Goal: Information Seeking & Learning: Learn about a topic

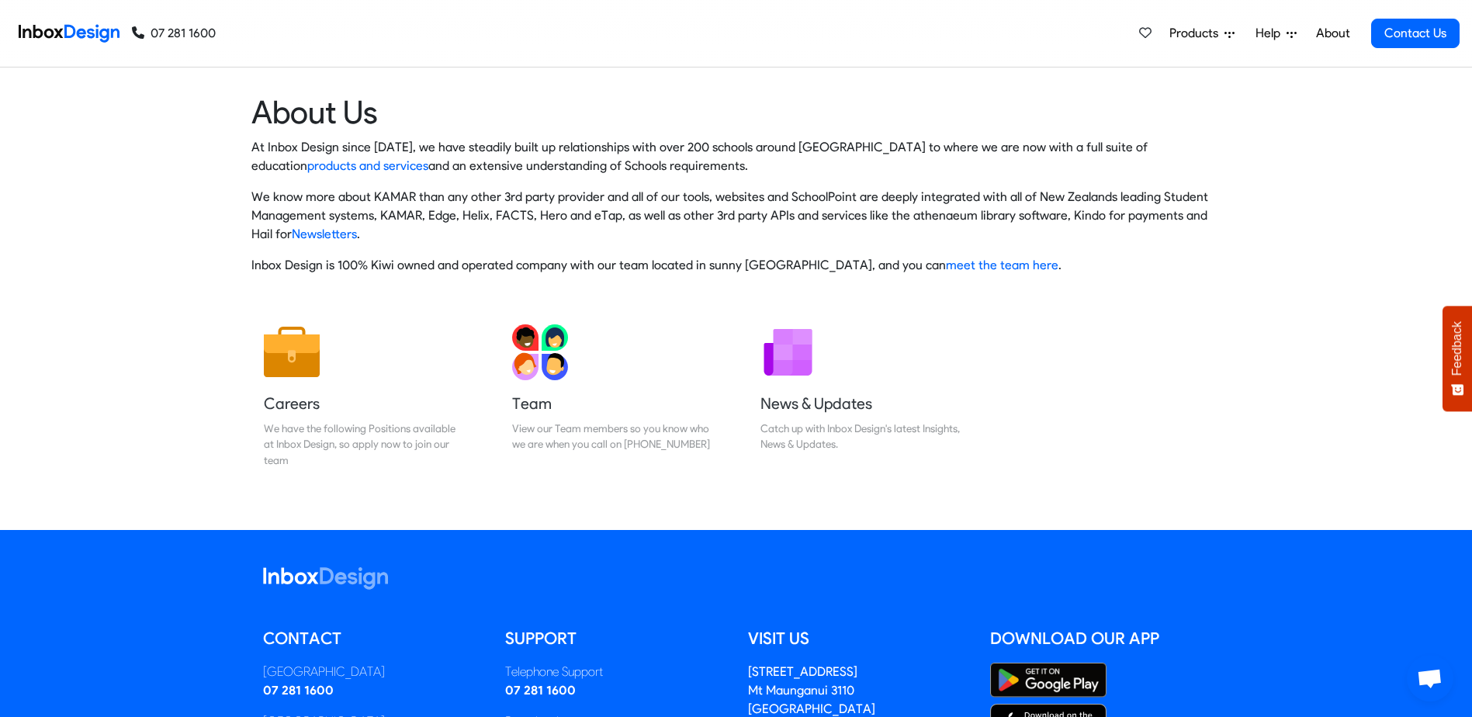
click at [1322, 32] on link "About" at bounding box center [1332, 33] width 43 height 31
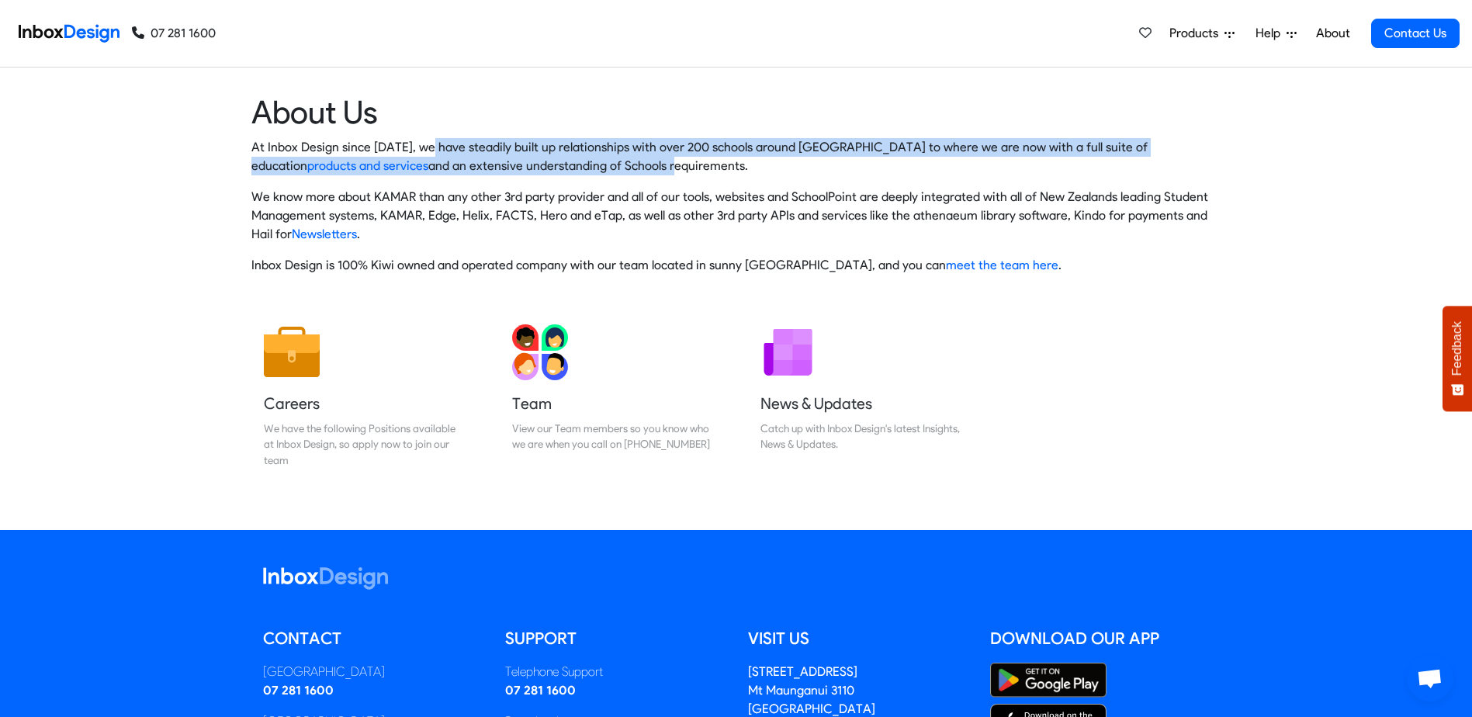
drag, startPoint x: 528, startPoint y: 161, endPoint x: 544, endPoint y: 161, distance: 16.3
click at [544, 161] on p "At Inbox Design since 2005, we have steadily built up relationships with over 2…" at bounding box center [736, 156] width 970 height 37
drag, startPoint x: 544, startPoint y: 161, endPoint x: 523, endPoint y: 160, distance: 21.0
click at [512, 158] on p "At Inbox Design since 2005, we have steadily built up relationships with over 2…" at bounding box center [736, 156] width 970 height 37
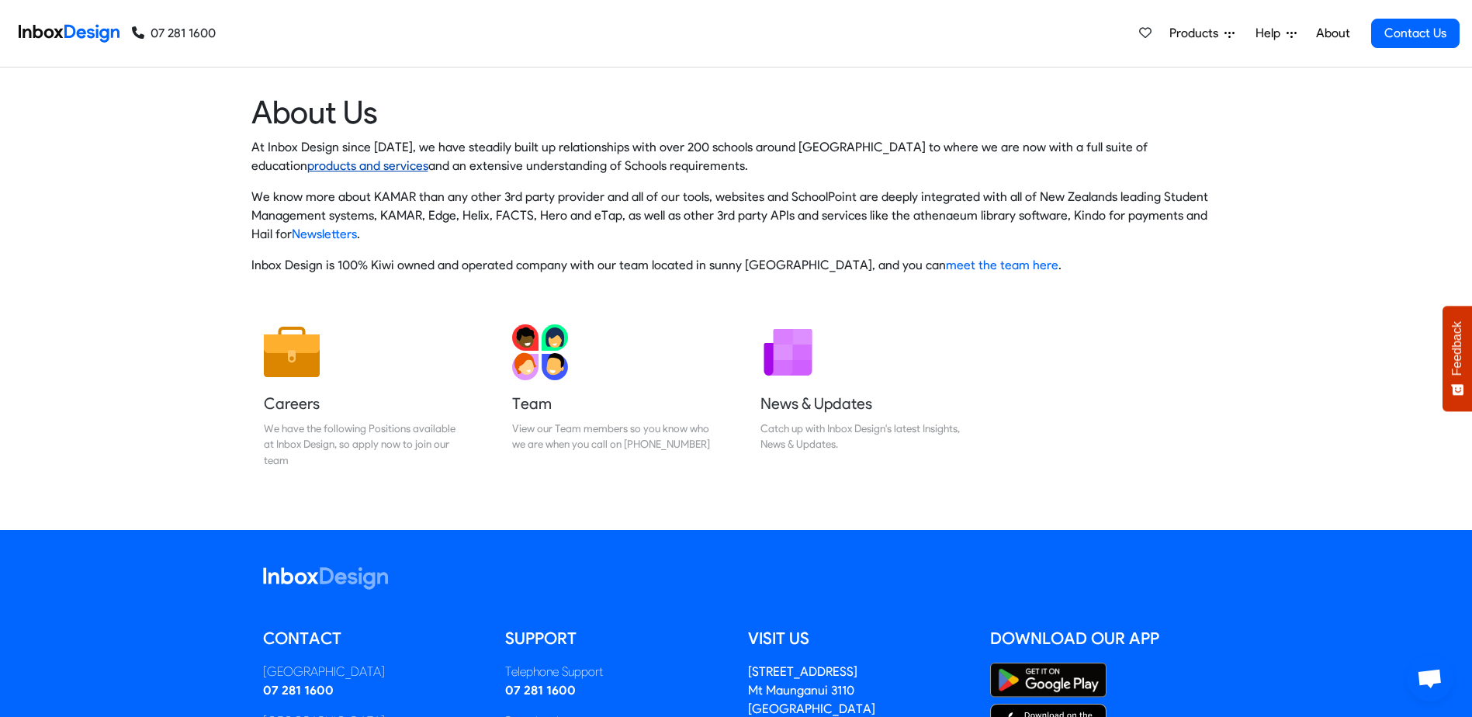
click at [428, 158] on link "products and services" at bounding box center [367, 165] width 121 height 15
drag, startPoint x: 383, startPoint y: 193, endPoint x: 441, endPoint y: 182, distance: 59.2
click at [441, 182] on div "At Inbox Design since 2005, we have steadily built up relationships with over 2…" at bounding box center [736, 206] width 970 height 137
drag, startPoint x: 441, startPoint y: 182, endPoint x: 437, endPoint y: 196, distance: 14.7
click at [436, 196] on p "We know more about KAMAR than any other 3rd party provider and all of our tools…" at bounding box center [736, 216] width 970 height 56
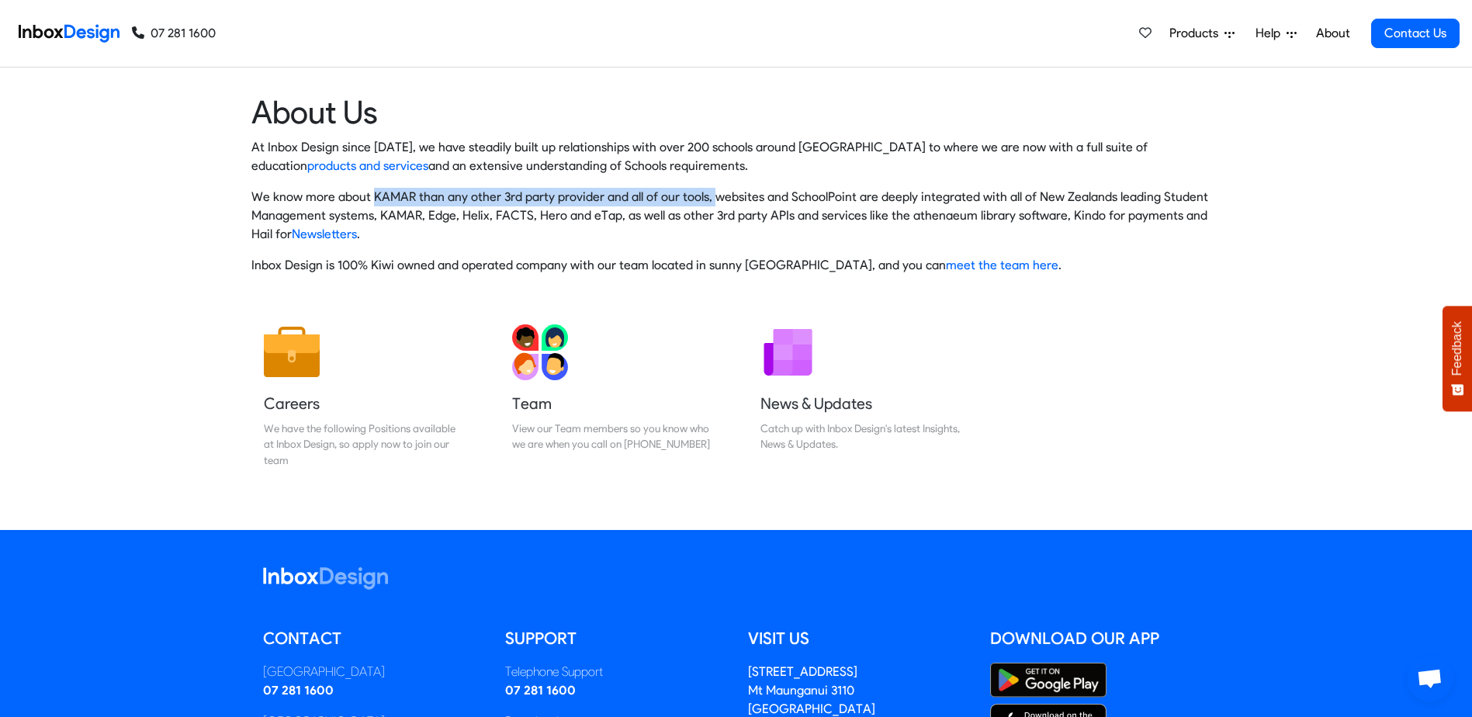
drag, startPoint x: 371, startPoint y: 193, endPoint x: 704, endPoint y: 194, distance: 332.9
click at [704, 194] on p "We know more about KAMAR than any other 3rd party provider and all of our tools…" at bounding box center [736, 216] width 970 height 56
drag, startPoint x: 704, startPoint y: 194, endPoint x: 763, endPoint y: 199, distance: 60.0
click at [763, 199] on p "We know more about KAMAR than any other 3rd party provider and all of our tools…" at bounding box center [736, 216] width 970 height 56
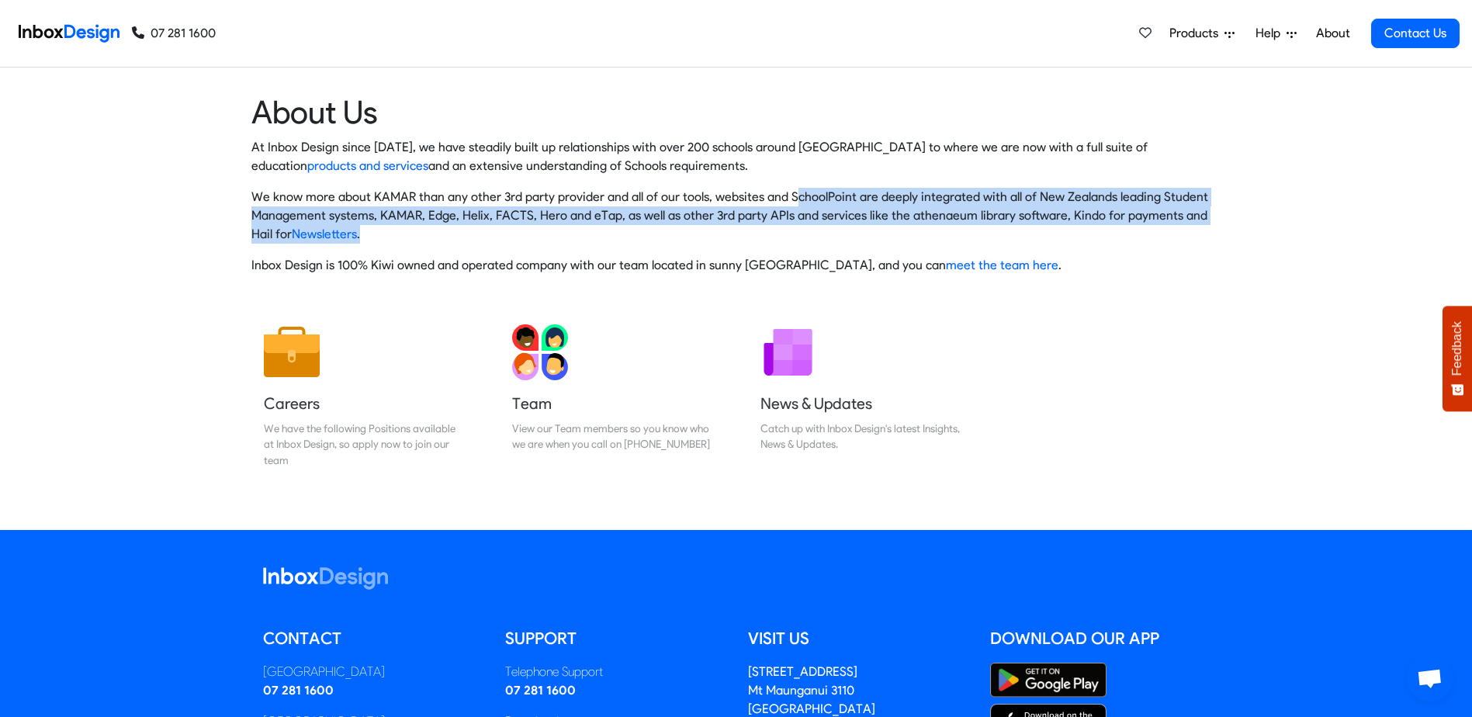
drag, startPoint x: 783, startPoint y: 193, endPoint x: 1195, endPoint y: 234, distance: 414.1
click at [1195, 234] on p "We know more about KAMAR than any other 3rd party provider and all of our tools…" at bounding box center [736, 216] width 970 height 56
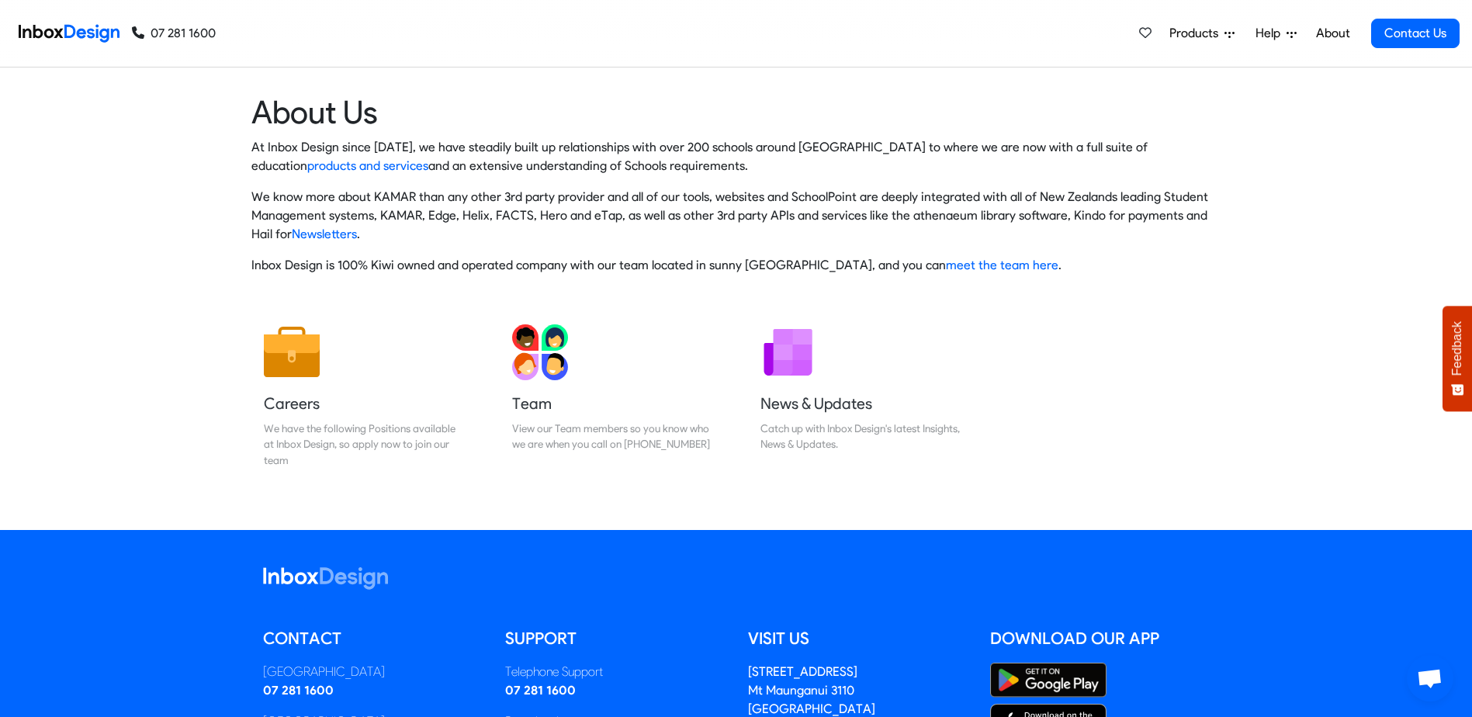
click at [653, 246] on div "At Inbox Design since 2005, we have steadily built up relationships with over 2…" at bounding box center [736, 206] width 970 height 137
click at [396, 192] on p "We know more about KAMAR than any other 3rd party provider and all of our tools…" at bounding box center [736, 216] width 970 height 56
copy p "KAMAR"
